Goal: Task Accomplishment & Management: Manage account settings

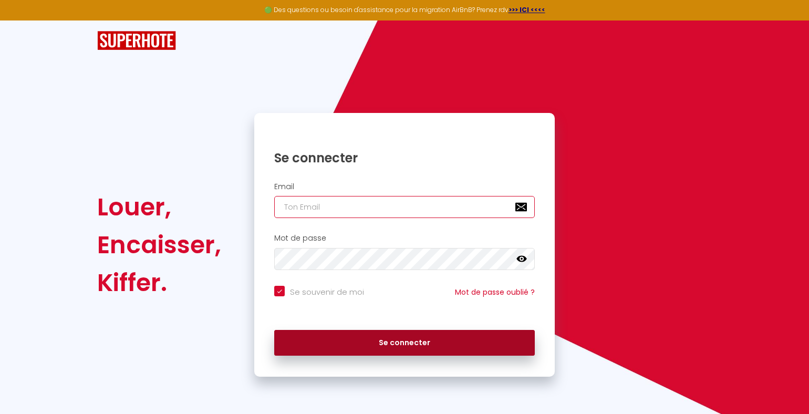
type input "[EMAIL_ADDRESS][DOMAIN_NAME]"
click at [393, 343] on button "Se connecter" at bounding box center [404, 343] width 261 height 26
checkbox input "true"
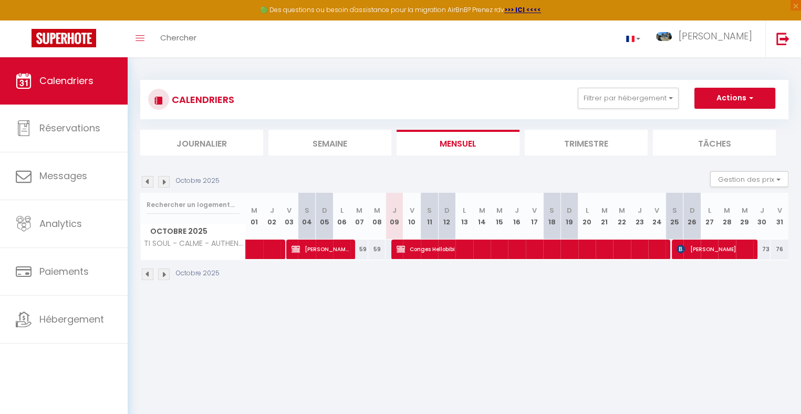
click at [163, 272] on img at bounding box center [164, 274] width 12 height 12
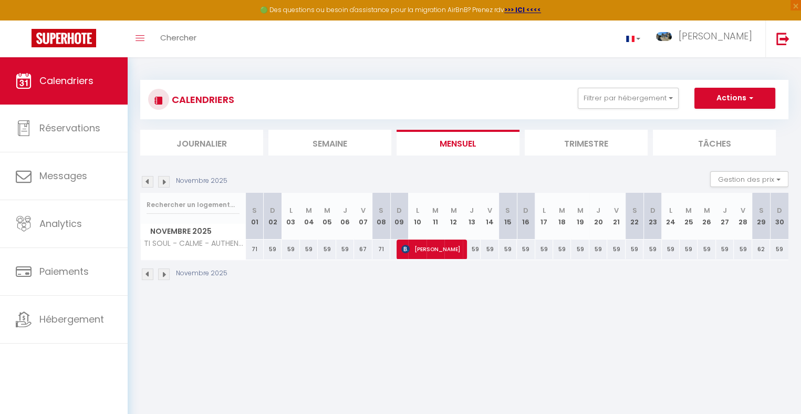
click at [163, 272] on img at bounding box center [164, 274] width 12 height 12
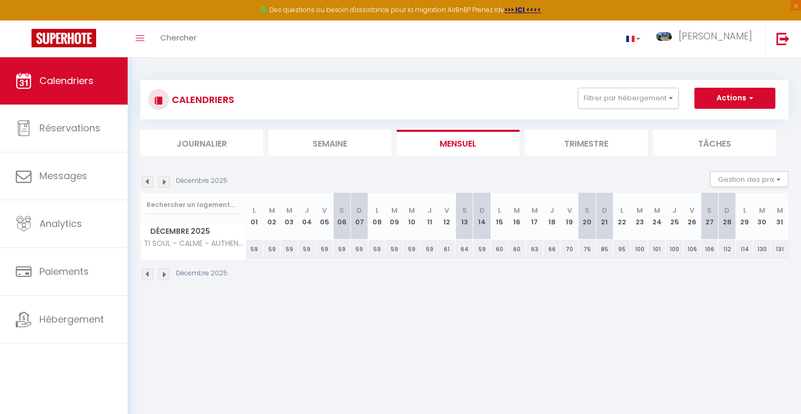
click at [163, 272] on img at bounding box center [164, 274] width 12 height 12
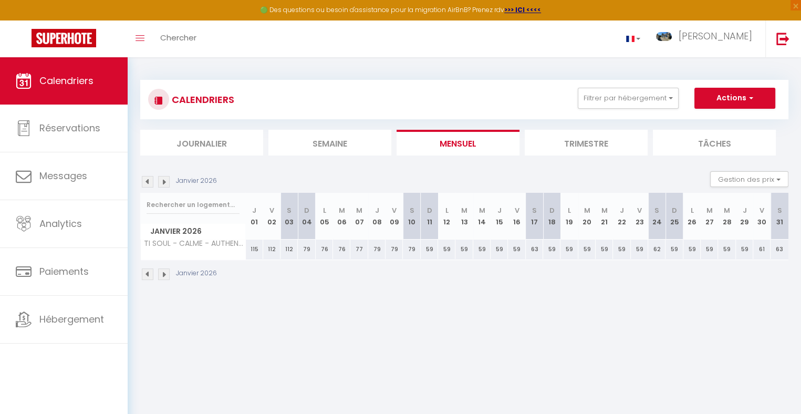
click at [163, 272] on img at bounding box center [164, 274] width 12 height 12
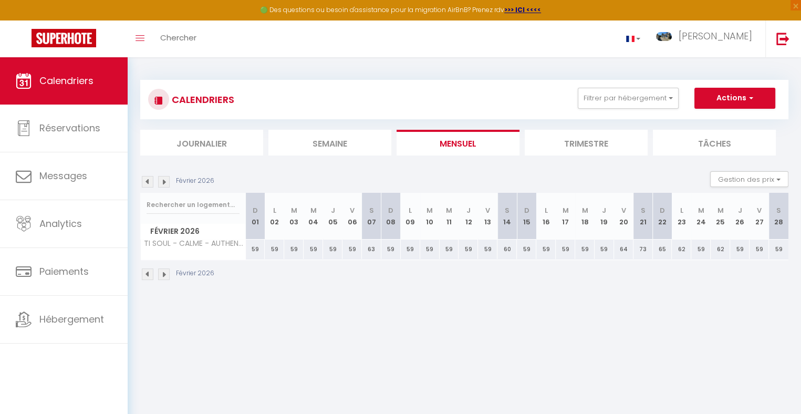
click at [144, 273] on img at bounding box center [148, 274] width 12 height 12
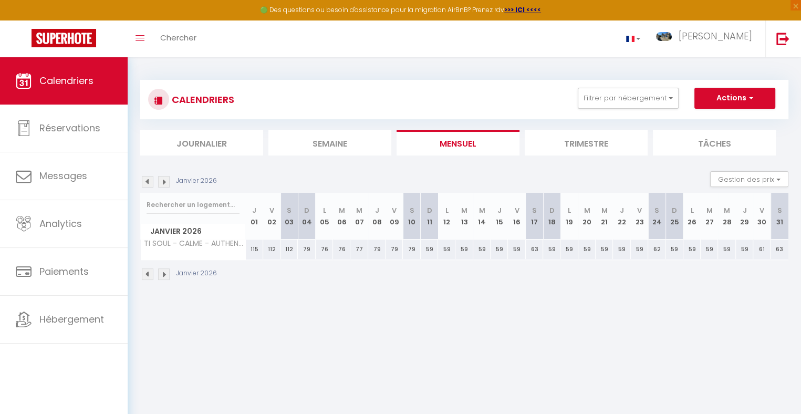
click at [144, 273] on img at bounding box center [148, 274] width 12 height 12
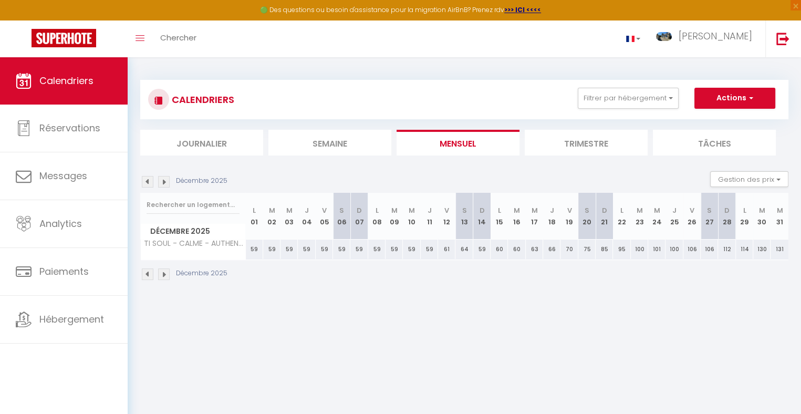
click at [144, 273] on img at bounding box center [148, 274] width 12 height 12
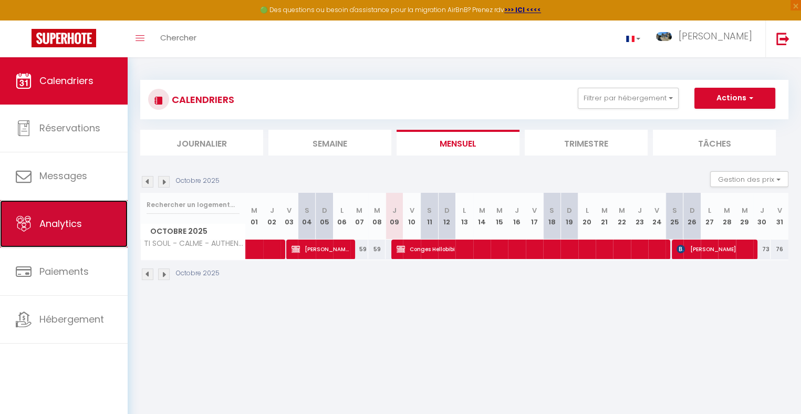
click at [71, 226] on span "Analytics" at bounding box center [60, 223] width 43 height 13
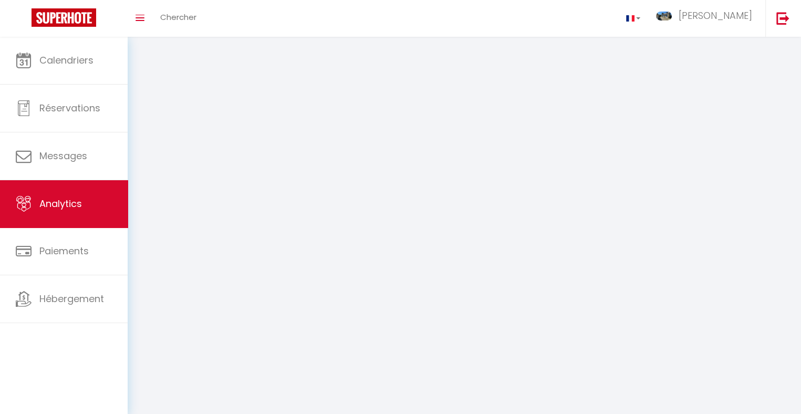
select select "2025"
select select "10"
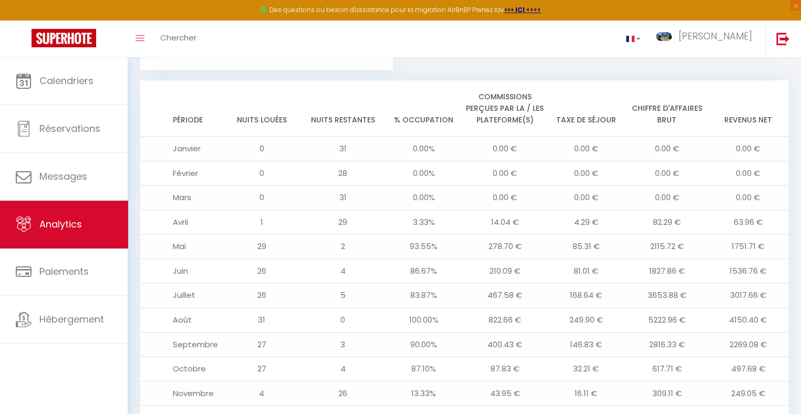
scroll to position [1199, 0]
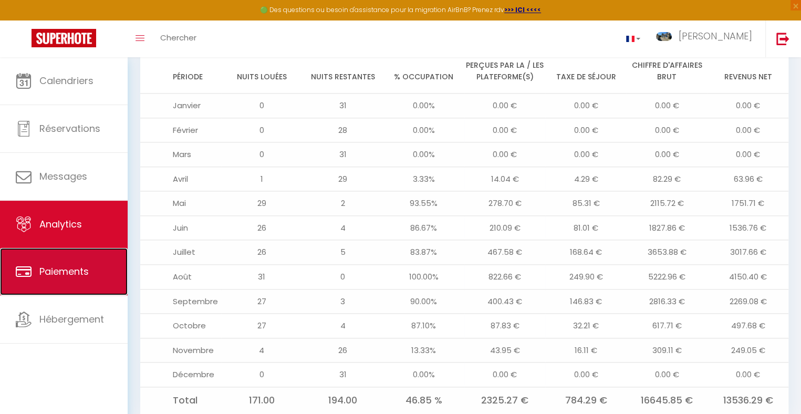
click at [71, 274] on span "Paiements" at bounding box center [63, 271] width 49 height 13
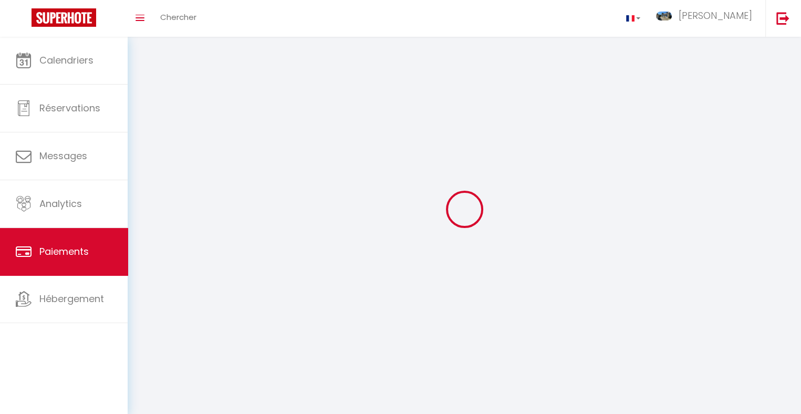
select select "2"
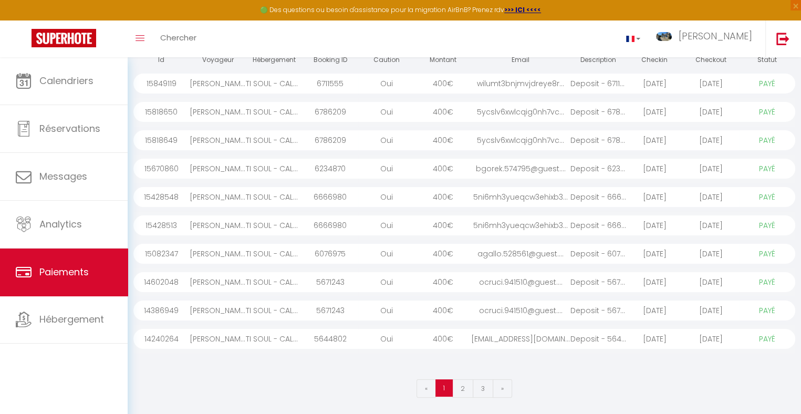
scroll to position [60, 0]
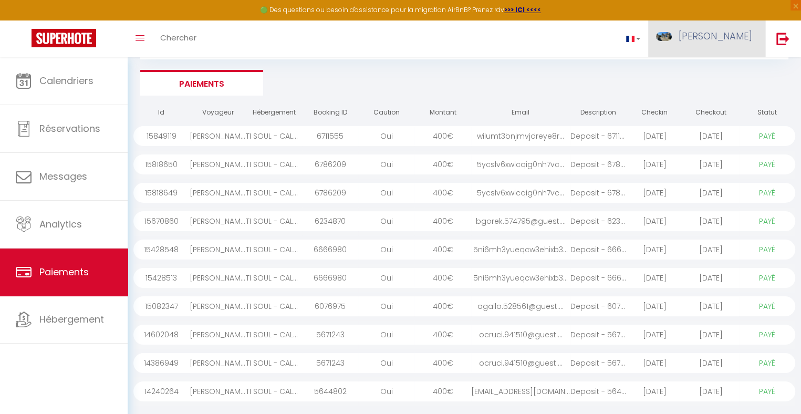
click at [744, 34] on span "[PERSON_NAME]" at bounding box center [716, 35] width 74 height 13
click at [720, 71] on link "Paramètres" at bounding box center [723, 73] width 78 height 18
select select "fr"
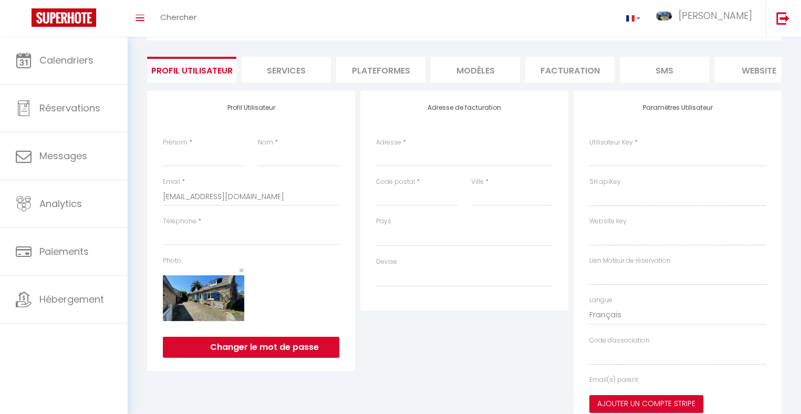
type input "[PERSON_NAME]"
type input "TOM"
type input "[URL][DOMAIN_NAME]"
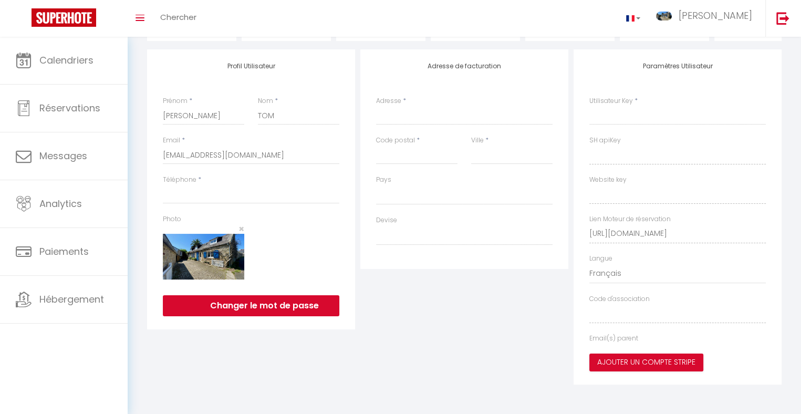
select select
select select "28"
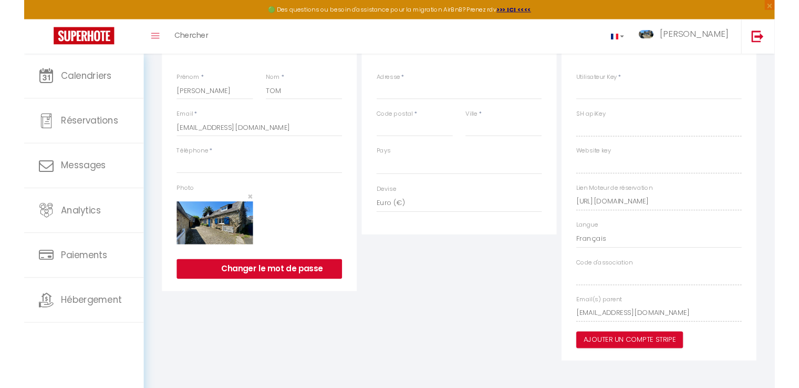
scroll to position [67, 0]
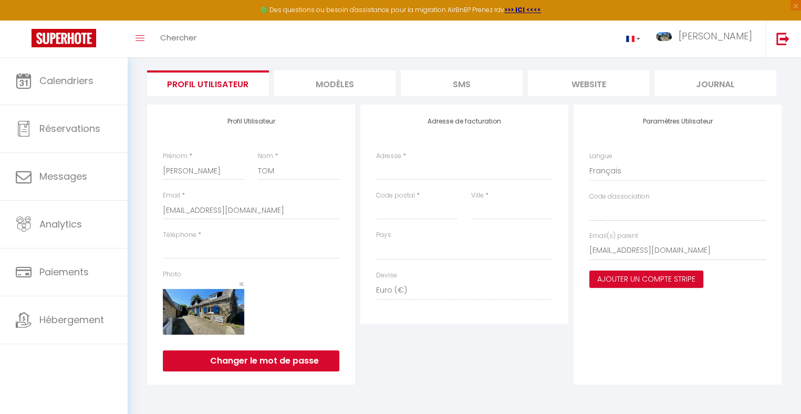
select select
click at [218, 307] on img at bounding box center [203, 312] width 81 height 46
drag, startPoint x: 308, startPoint y: 317, endPoint x: 533, endPoint y: 175, distance: 266.6
click at [308, 316] on div at bounding box center [298, 307] width 95 height 76
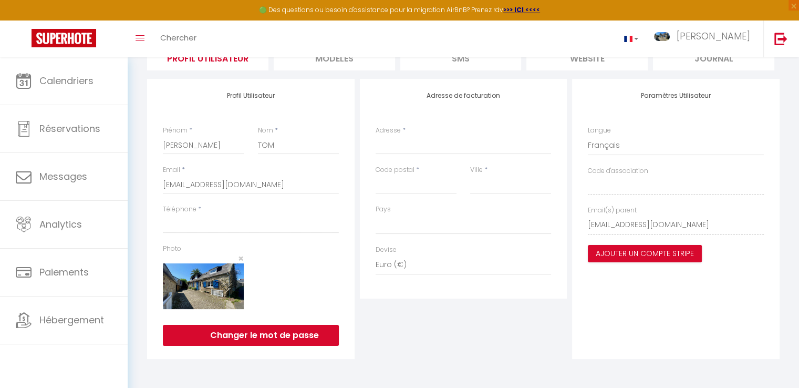
scroll to position [40, 0]
